Goal: Task Accomplishment & Management: Manage account settings

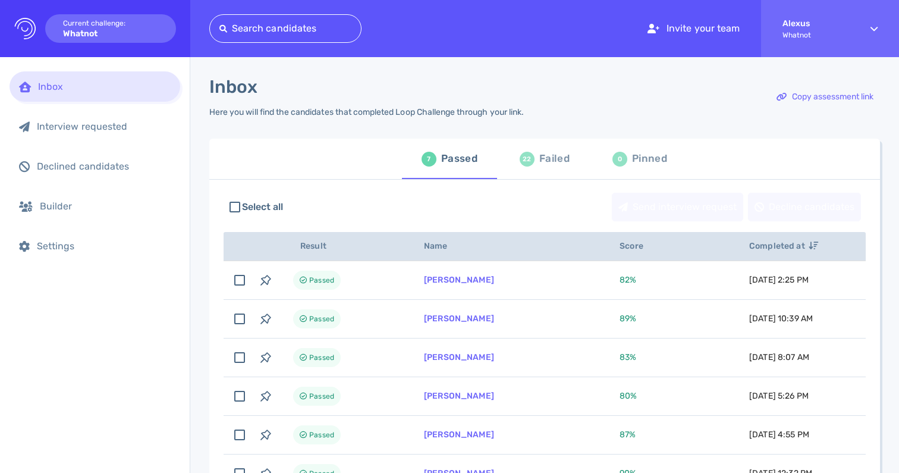
click at [530, 160] on div "22" at bounding box center [527, 159] width 15 height 15
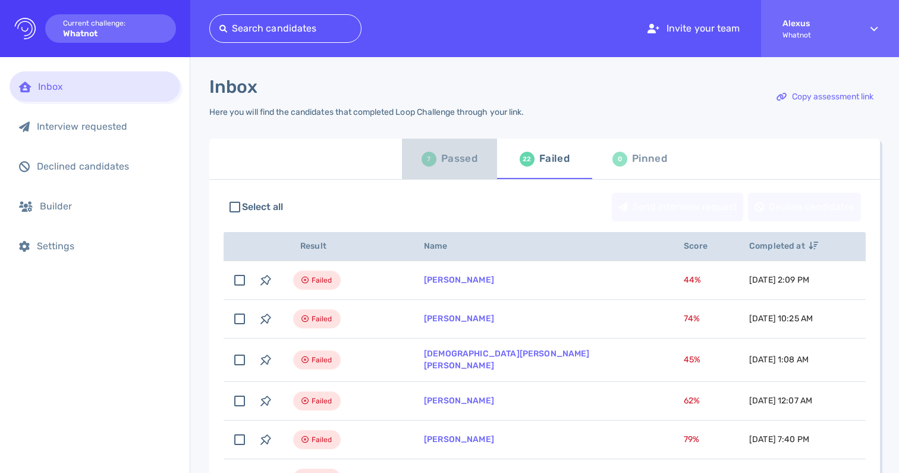
click at [442, 164] on div "Passed" at bounding box center [459, 159] width 36 height 18
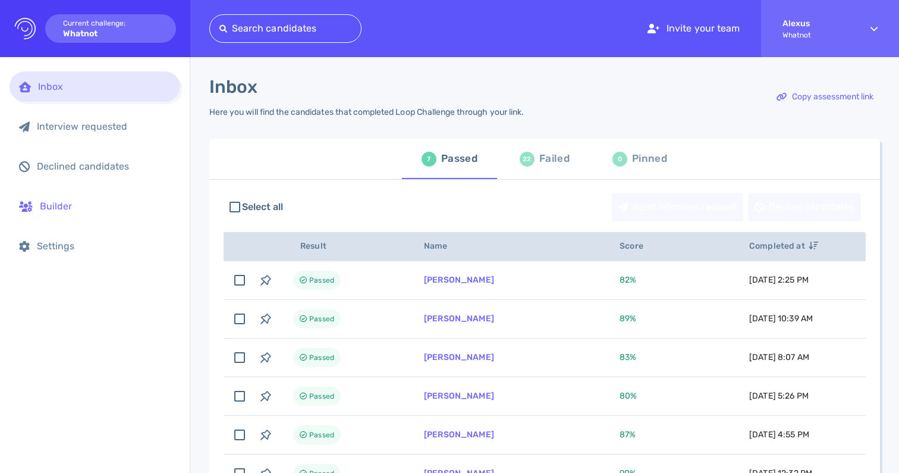
click at [53, 208] on div "Builder" at bounding box center [105, 205] width 131 height 11
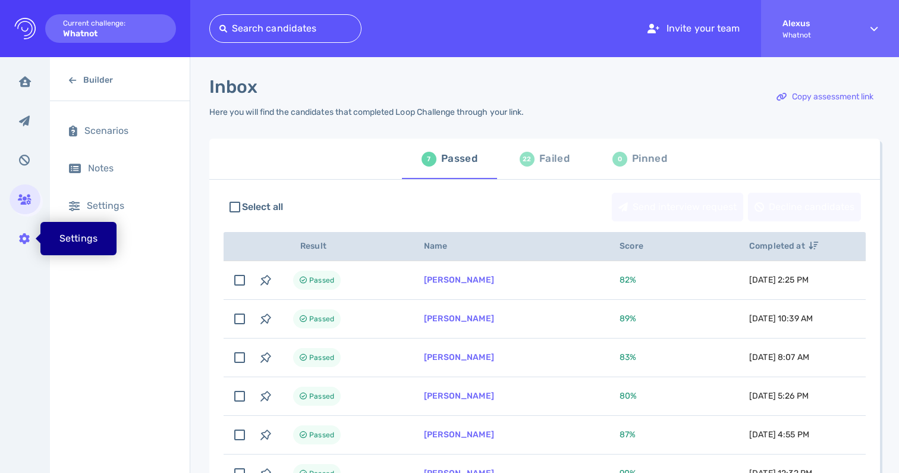
click at [22, 241] on icon at bounding box center [24, 238] width 11 height 11
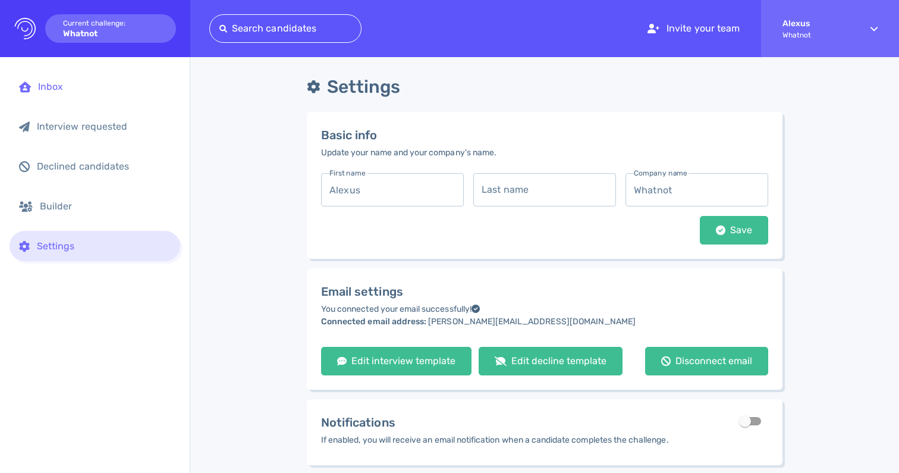
click at [71, 86] on div "Inbox" at bounding box center [104, 86] width 133 height 11
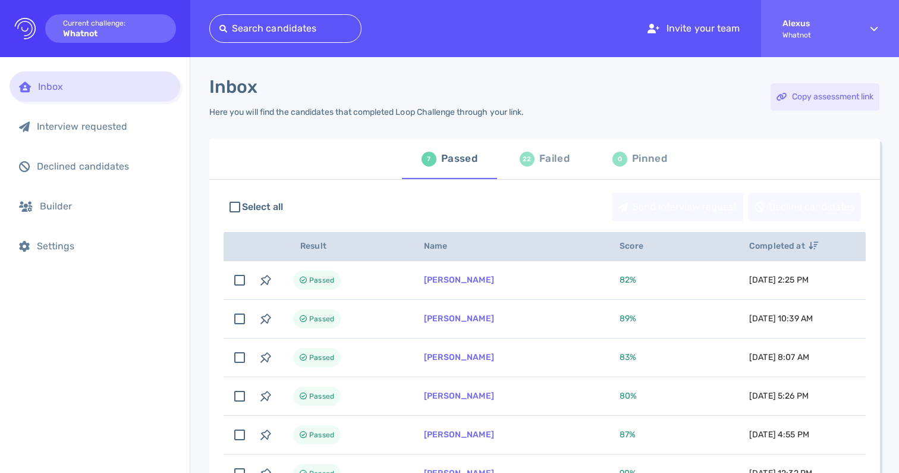
click at [816, 88] on div "Copy assessment link" at bounding box center [825, 96] width 109 height 27
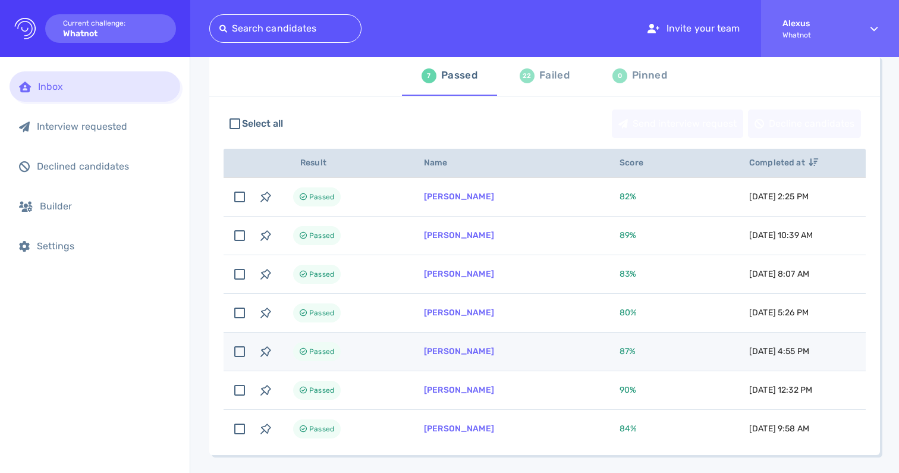
scroll to position [71, 0]
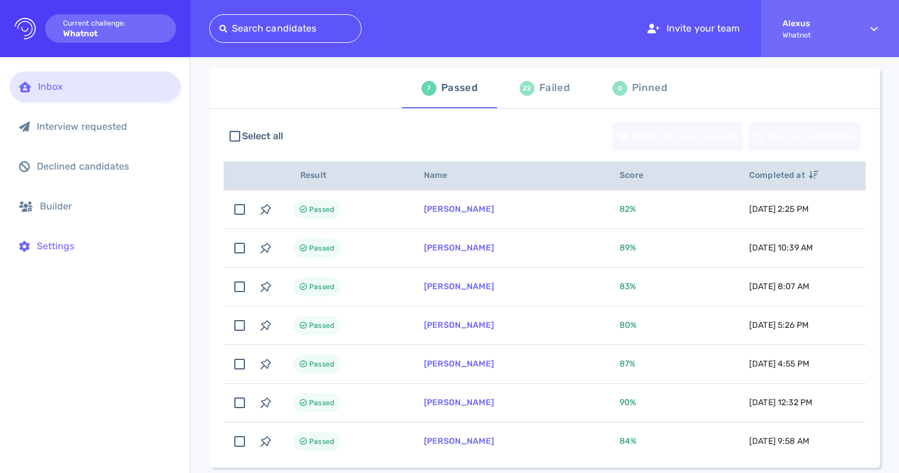
click at [45, 235] on div "Settings" at bounding box center [95, 246] width 171 height 30
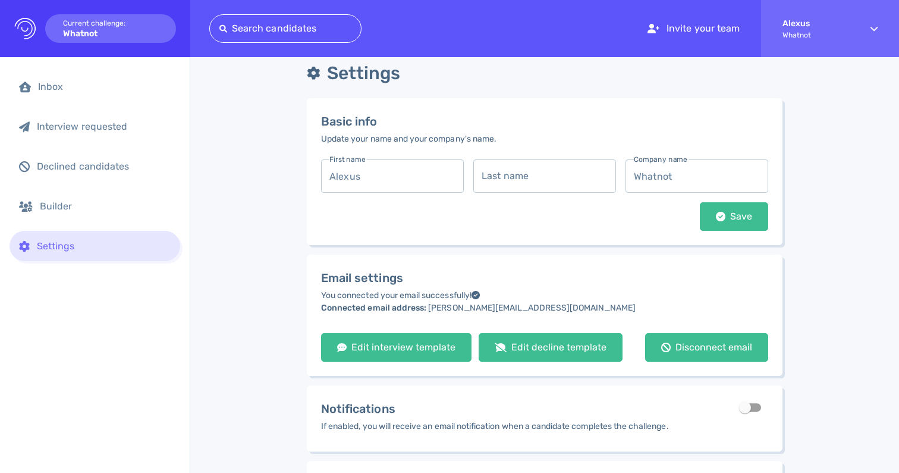
scroll to position [17, 0]
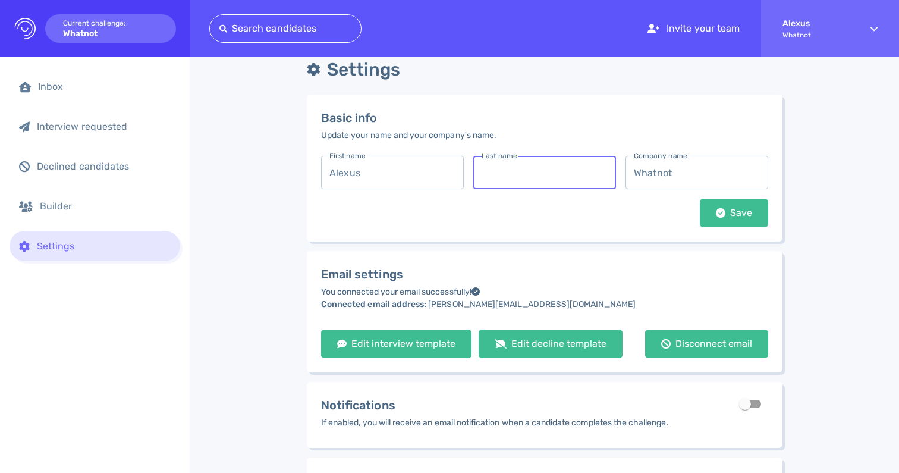
click at [493, 177] on input "text" at bounding box center [544, 172] width 143 height 33
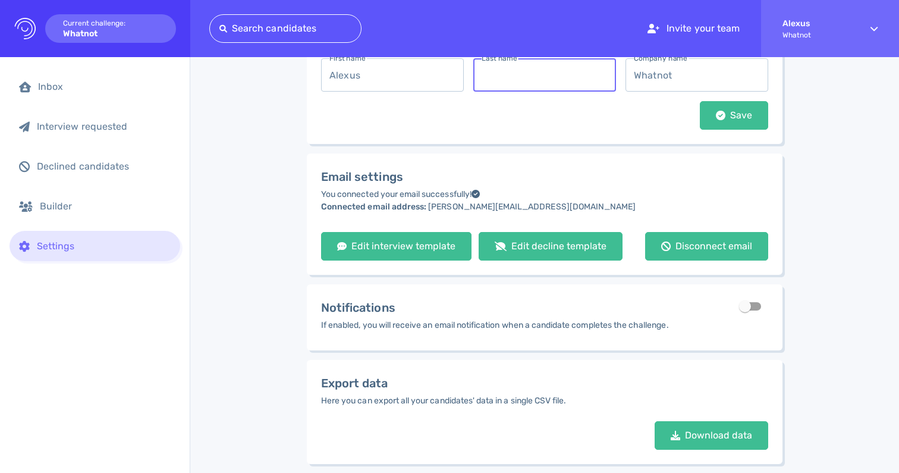
scroll to position [112, 0]
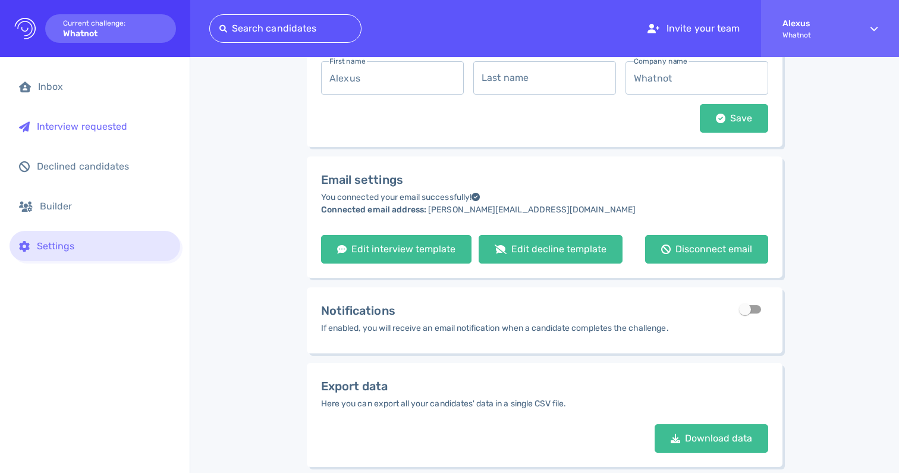
click at [120, 135] on div "Interview requested" at bounding box center [95, 126] width 171 height 30
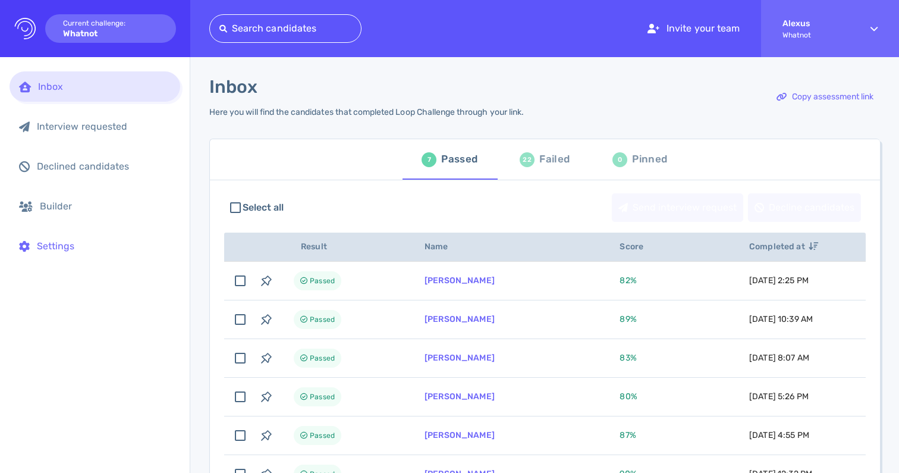
click at [55, 250] on div "Settings" at bounding box center [104, 245] width 134 height 11
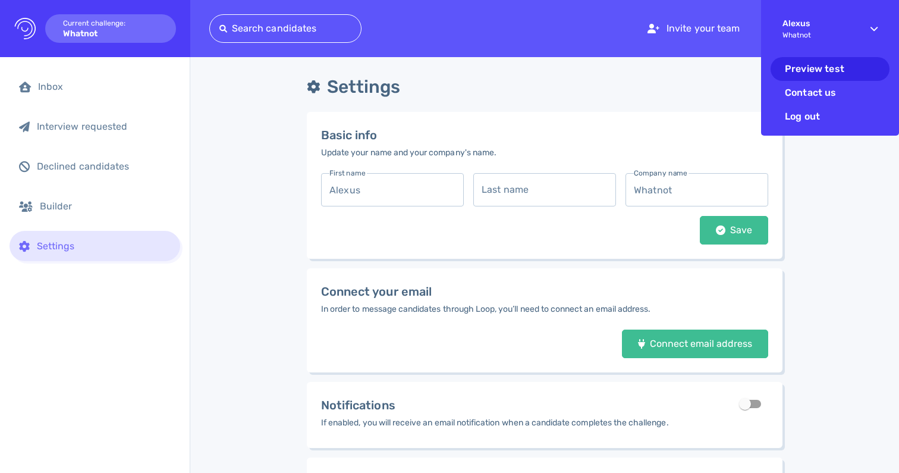
click at [809, 74] on li "Preview test" at bounding box center [830, 69] width 119 height 24
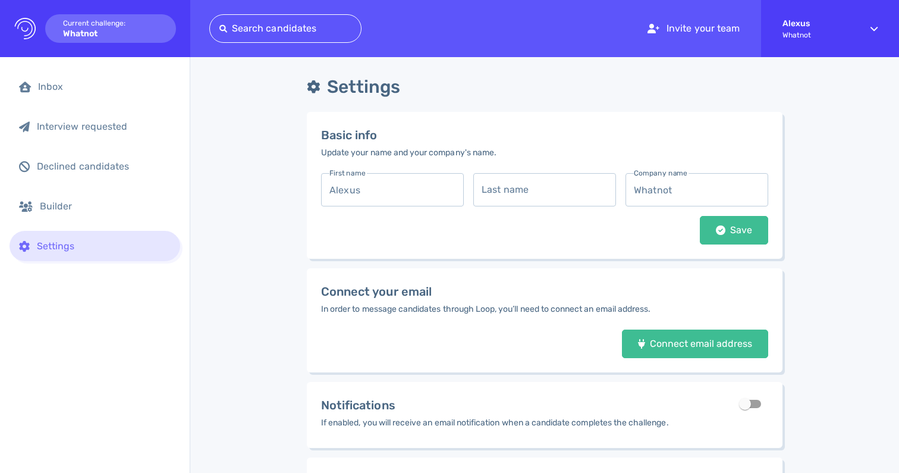
click at [648, 359] on div "Connect your email In order to message candidates through Loop, you’ll need to …" at bounding box center [545, 320] width 476 height 104
click at [647, 343] on div "Connect email address" at bounding box center [695, 344] width 126 height 8
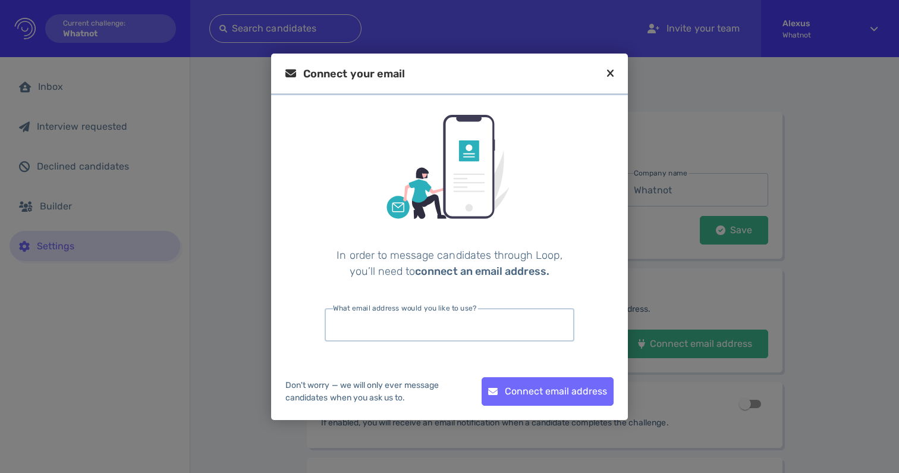
click at [374, 325] on input "email" at bounding box center [450, 324] width 250 height 33
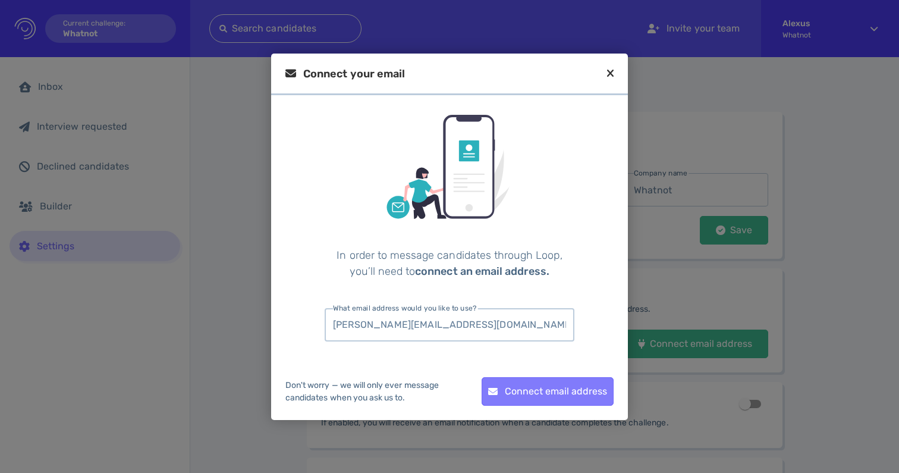
type input "[PERSON_NAME][EMAIL_ADDRESS][DOMAIN_NAME]"
click at [527, 389] on div "Connect email address" at bounding box center [547, 391] width 131 height 27
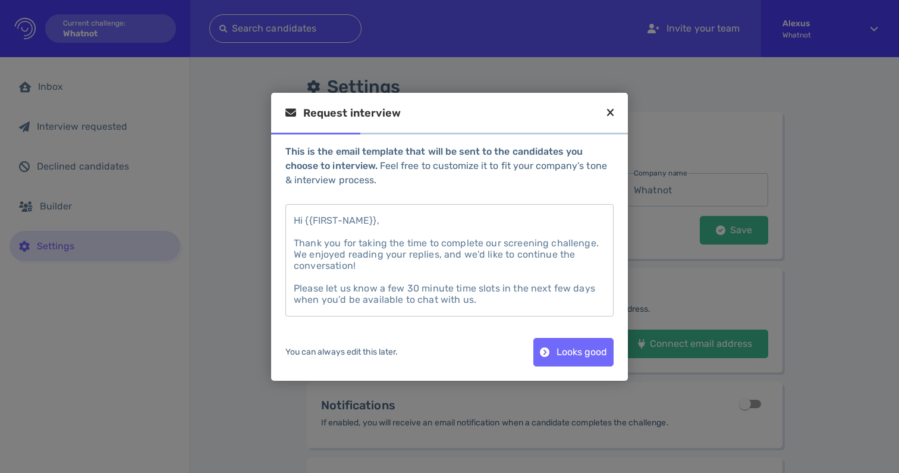
click at [605, 112] on div "Request interview" at bounding box center [449, 120] width 357 height 26
click at [610, 112] on icon at bounding box center [610, 112] width 7 height 11
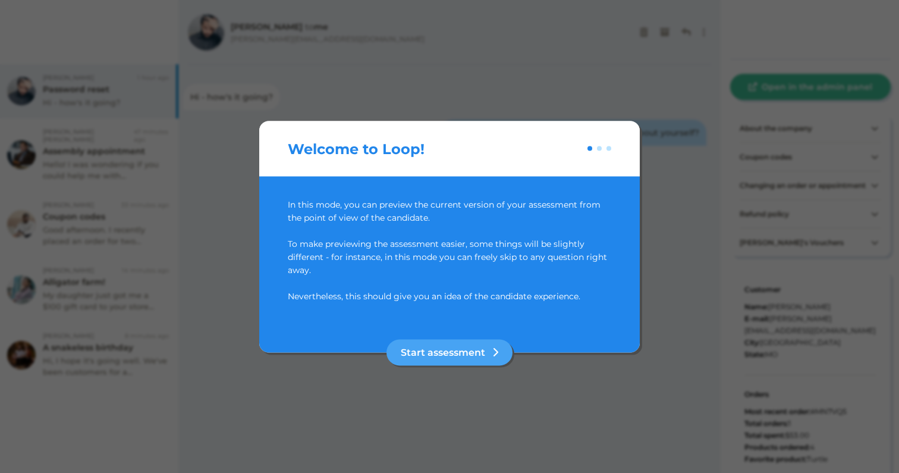
click at [194, 120] on div at bounding box center [449, 236] width 899 height 473
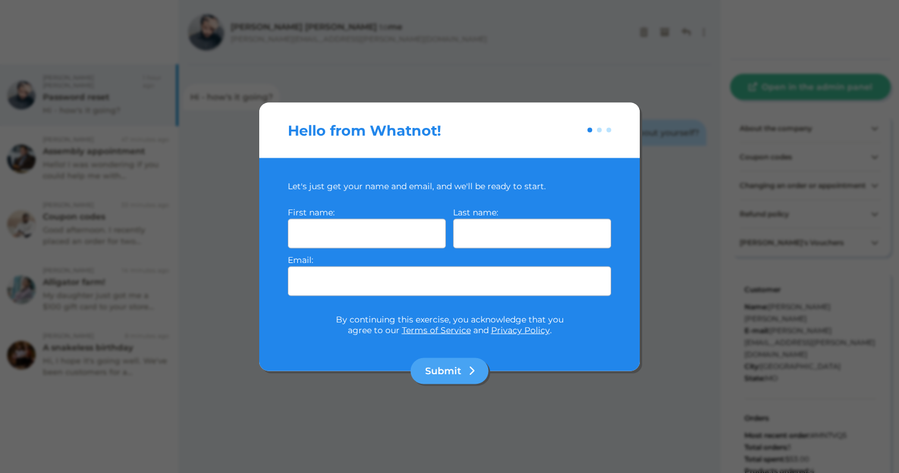
click at [301, 395] on div at bounding box center [449, 236] width 899 height 473
